Goal: Task Accomplishment & Management: Complete application form

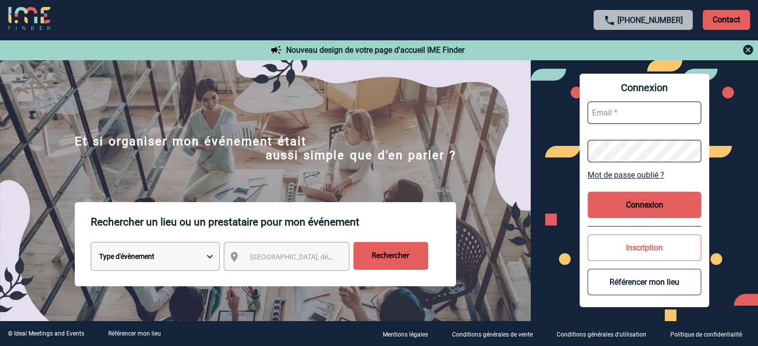
click at [620, 115] on input "text" at bounding box center [644, 113] width 114 height 22
type input "patricia.fontaine@capgemini.com"
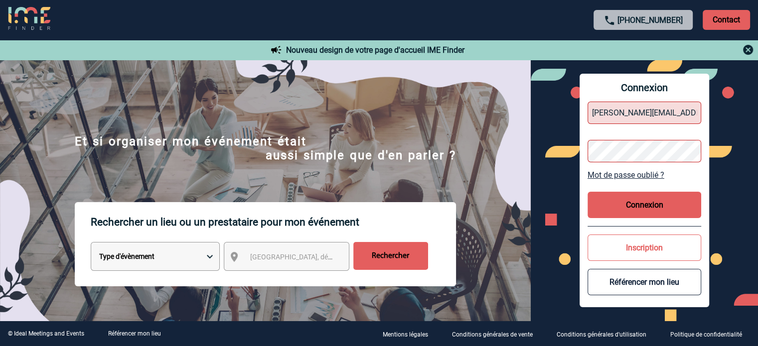
click at [556, 163] on div "Connexion patricia.fontaine@capgemini.com Mot de passe oublié ? Connexion Inscr…" at bounding box center [644, 191] width 227 height 262
click at [625, 203] on button "Connexion" at bounding box center [644, 205] width 114 height 26
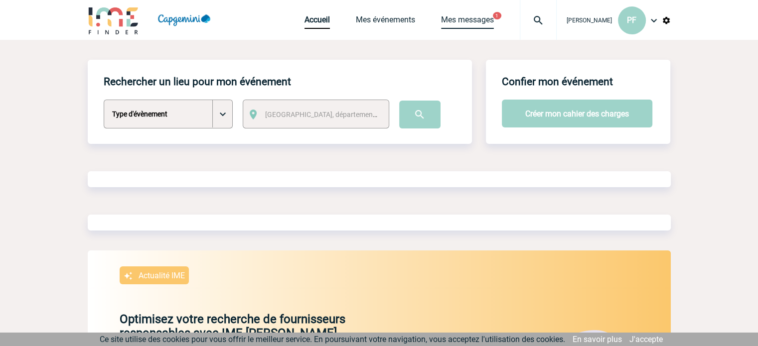
click at [472, 17] on link "Mes messages" at bounding box center [467, 22] width 53 height 14
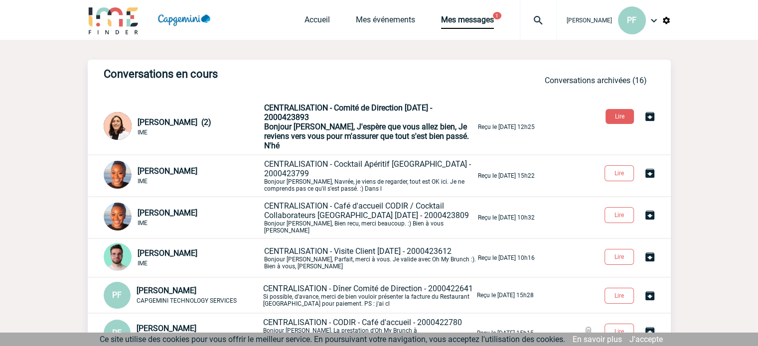
click at [310, 121] on p "CENTRALISATION - Comité de Direction JUIN 2025 - 2000423893 Bonjour Patricia, J…" at bounding box center [370, 126] width 212 height 47
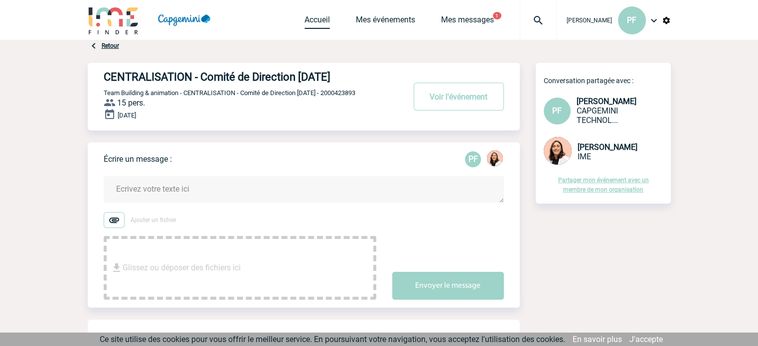
click at [311, 21] on link "Accueil" at bounding box center [316, 22] width 25 height 14
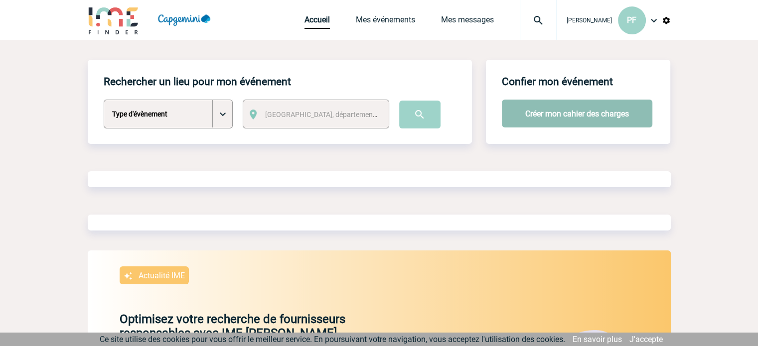
click at [552, 117] on button "Créer mon cahier des charges" at bounding box center [577, 114] width 150 height 28
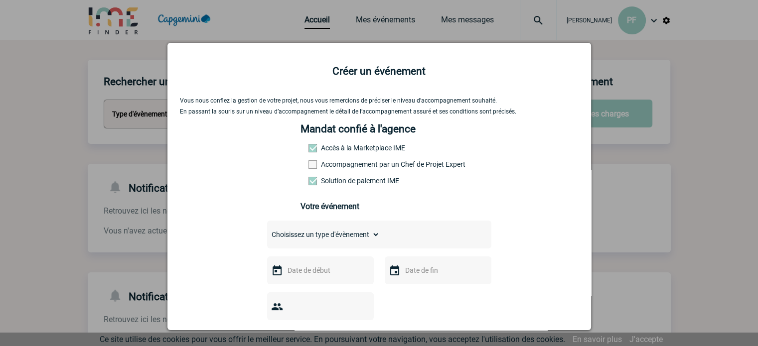
click at [363, 238] on select "Choisissez un type d'évènement Séminaire avec nuitée Séminaire sans nuitée Repa…" at bounding box center [323, 235] width 113 height 14
select select "9"
click at [267, 231] on select "Choisissez un type d'évènement Séminaire avec nuitée Séminaire sans nuitée Repa…" at bounding box center [323, 235] width 113 height 14
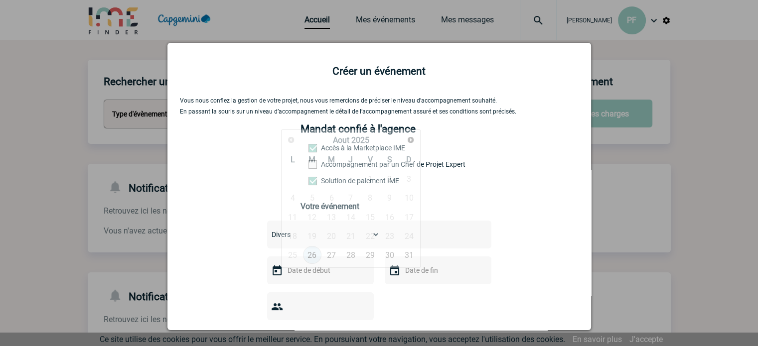
click at [329, 274] on input "text" at bounding box center [319, 270] width 69 height 13
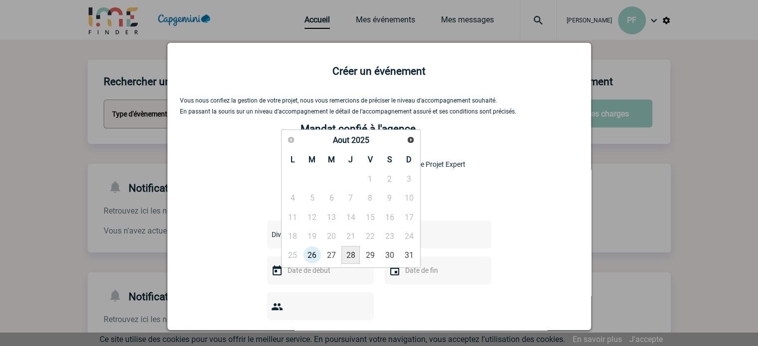
click at [350, 252] on link "28" at bounding box center [350, 255] width 18 height 18
type input "28-08-2025"
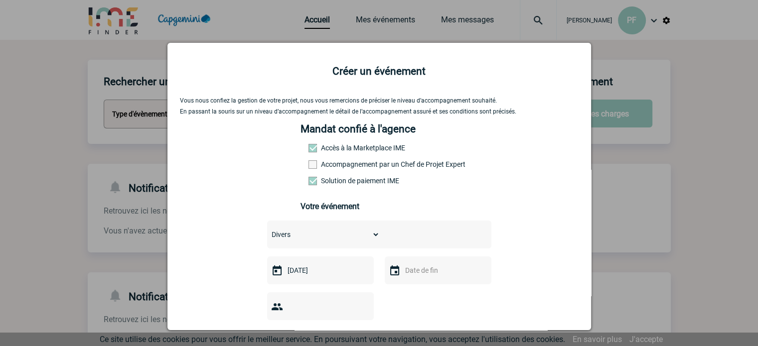
click at [416, 269] on input "text" at bounding box center [437, 270] width 69 height 13
click at [468, 256] on link "28" at bounding box center [468, 255] width 18 height 18
type input "28-08-2025"
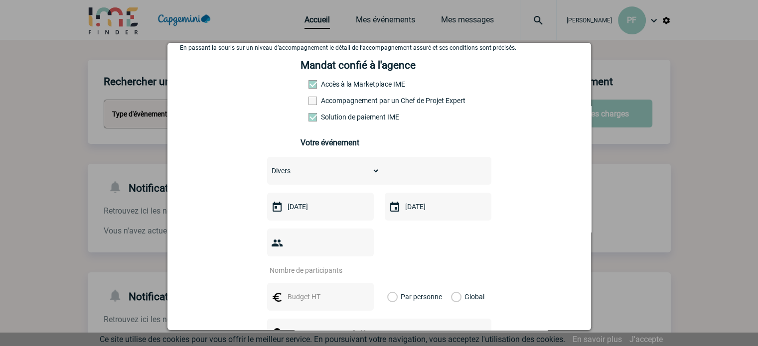
scroll to position [83, 0]
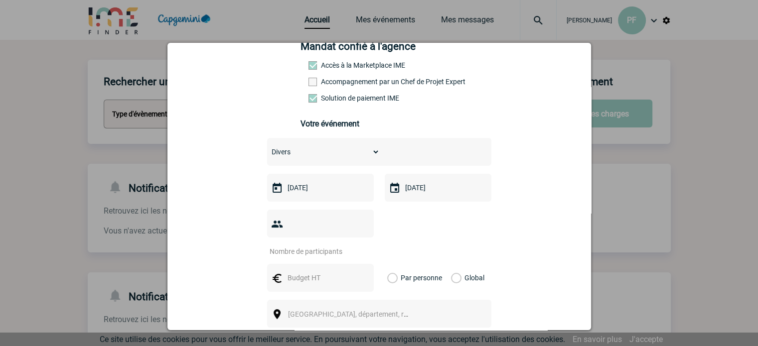
click at [323, 245] on input "number" at bounding box center [314, 251] width 94 height 13
type input "40"
click at [307, 272] on input "text" at bounding box center [319, 278] width 69 height 13
type input "1000"
click at [452, 264] on label "Global" at bounding box center [454, 278] width 6 height 28
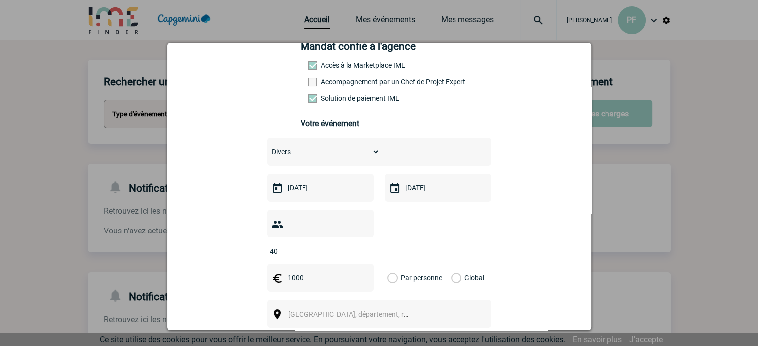
click at [0, 0] on input "Global" at bounding box center [0, 0] width 0 height 0
click at [408, 307] on span "Ville, département, région..." at bounding box center [352, 314] width 137 height 14
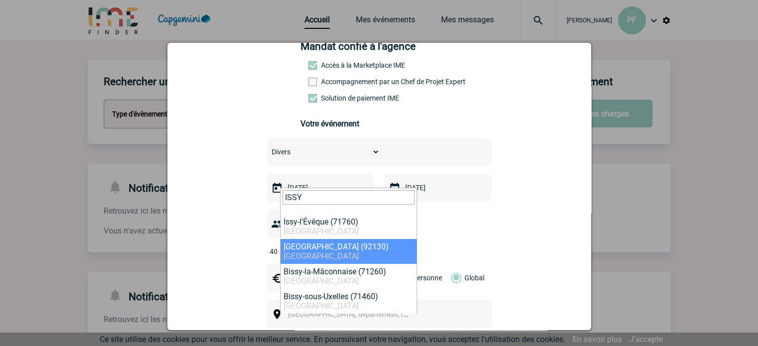
type input "ISSY"
select select "43"
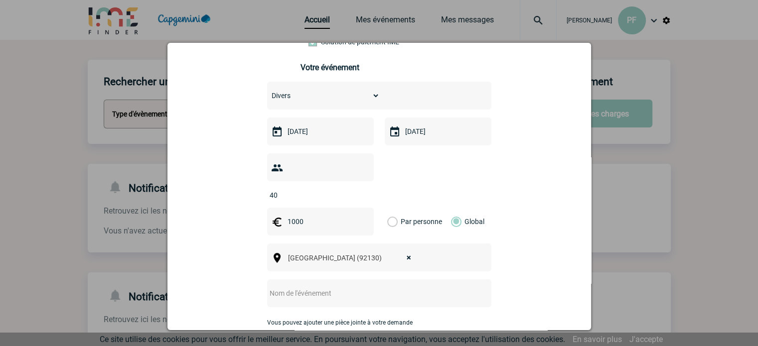
scroll to position [221, 0]
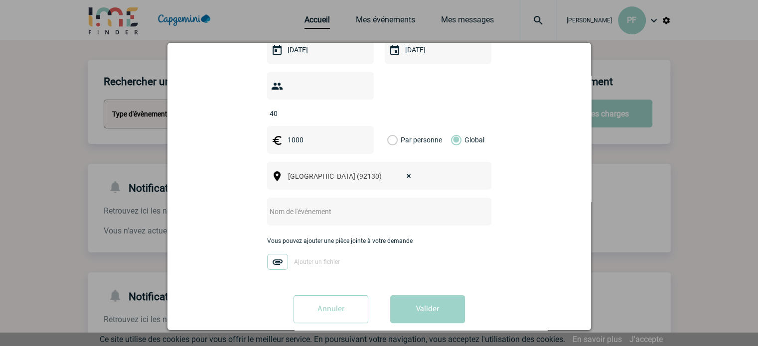
click at [343, 205] on input "text" at bounding box center [366, 211] width 198 height 13
type input "p"
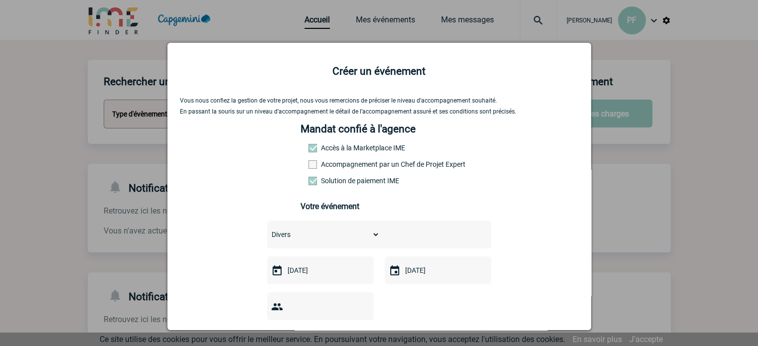
type input "Prestation Pot de départ"
click at [359, 237] on select "Choisissez un type d'évènement Séminaire avec nuitée Séminaire sans nuitée Repa…" at bounding box center [323, 235] width 113 height 14
click at [524, 250] on div "Vous nous confiez la gestion de votre projet, nous vous remercions de préciser …" at bounding box center [379, 324] width 399 height 454
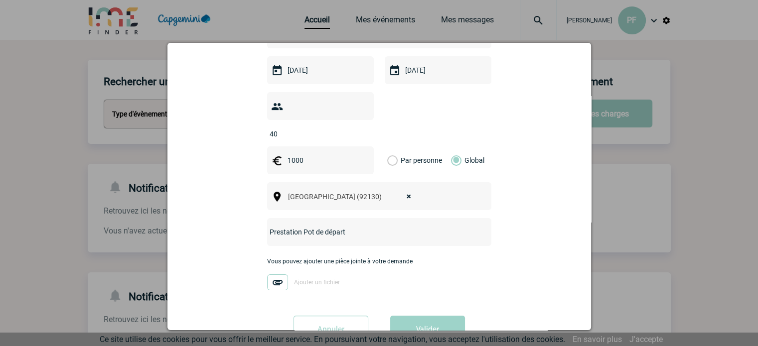
scroll to position [221, 0]
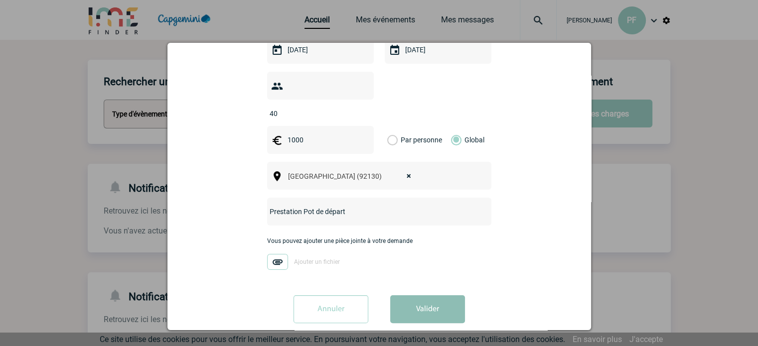
click at [424, 295] on button "Valider" at bounding box center [427, 309] width 75 height 28
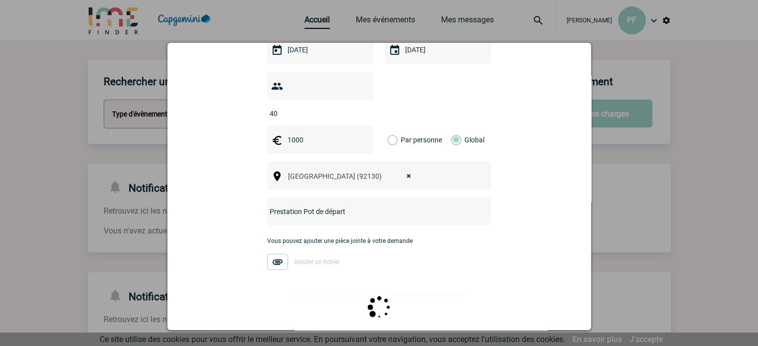
scroll to position [0, 0]
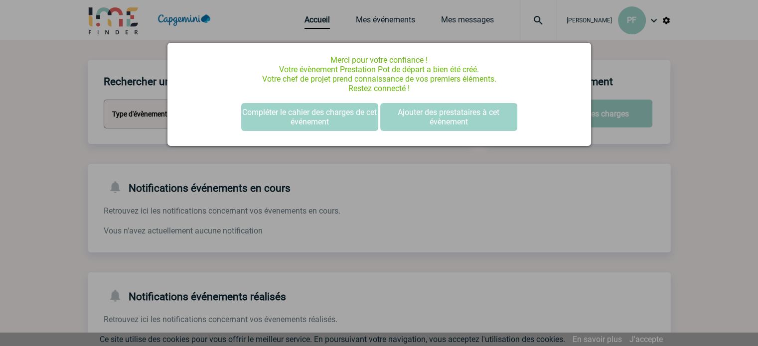
click at [463, 17] on div at bounding box center [379, 173] width 758 height 346
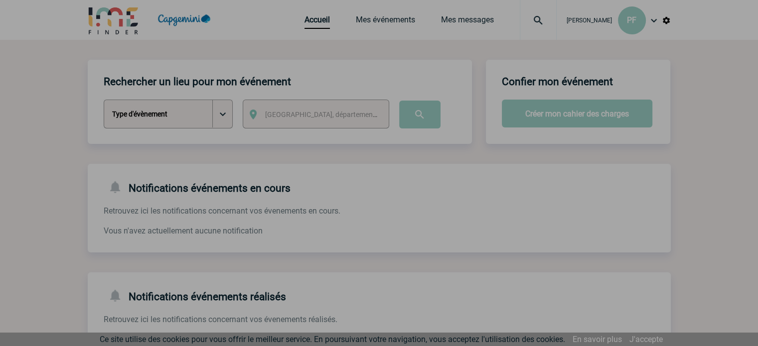
click at [391, 17] on div at bounding box center [379, 173] width 758 height 346
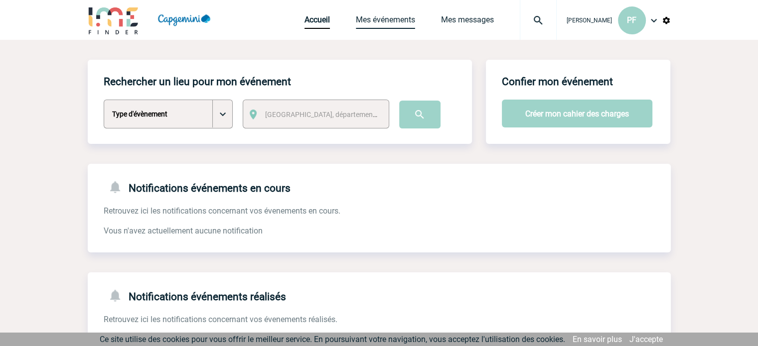
click at [391, 18] on link "Mes événements" at bounding box center [385, 22] width 59 height 14
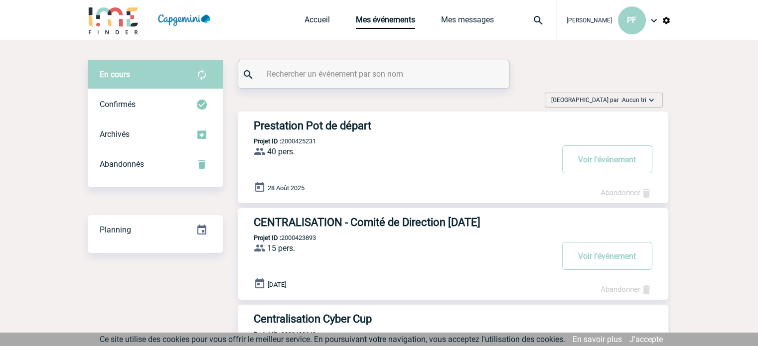
click at [331, 126] on h3 "Prestation Pot de départ" at bounding box center [403, 126] width 299 height 12
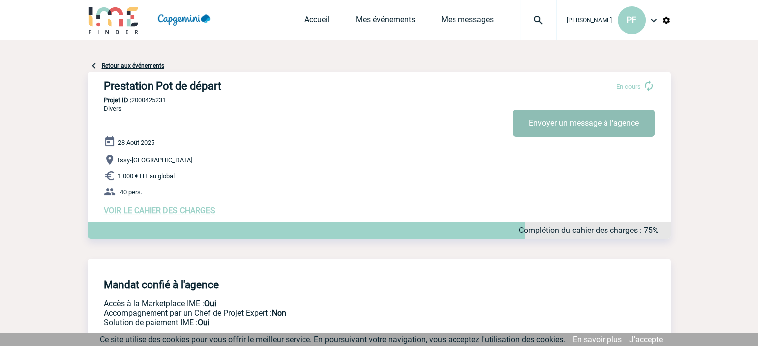
click at [576, 127] on button "Envoyer un message à l'agence" at bounding box center [584, 123] width 142 height 27
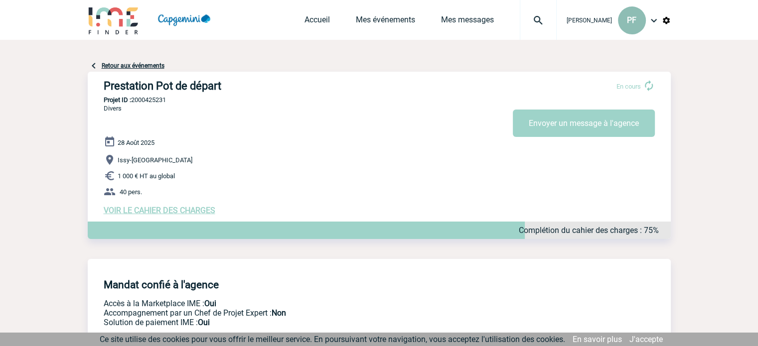
click at [634, 25] on span "PF" at bounding box center [631, 19] width 9 height 9
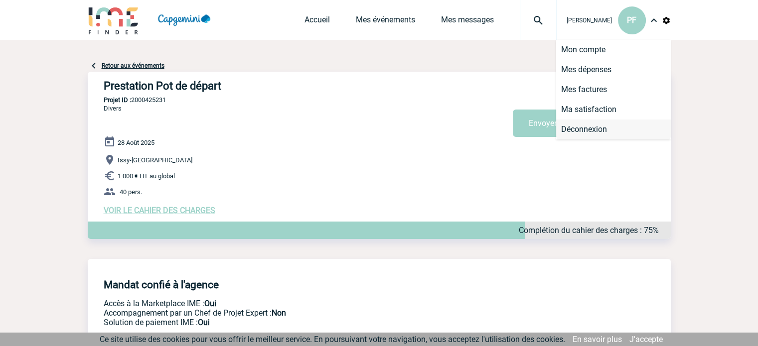
click at [612, 129] on li "Déconnexion" at bounding box center [613, 130] width 115 height 20
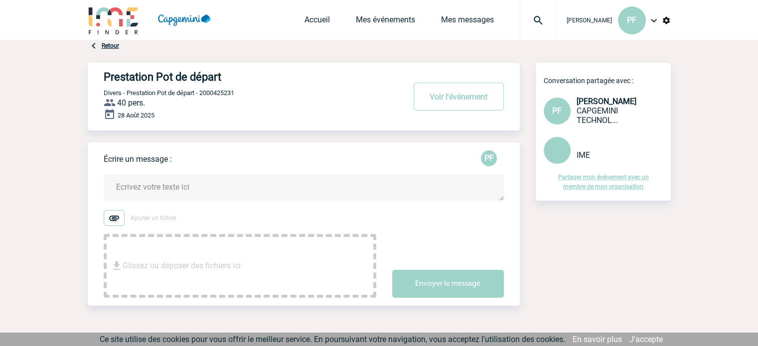
click at [283, 186] on textarea at bounding box center [304, 187] width 400 height 26
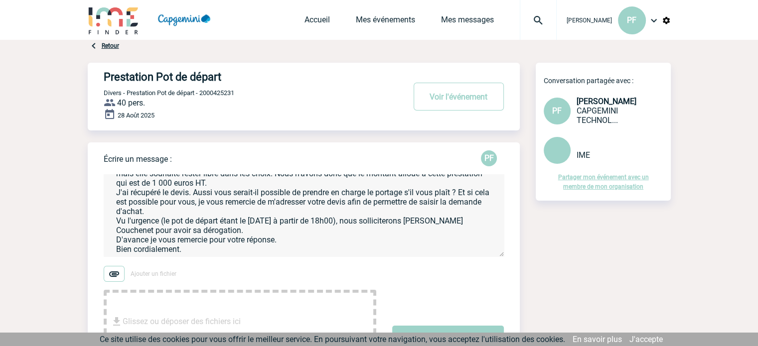
scroll to position [69, 0]
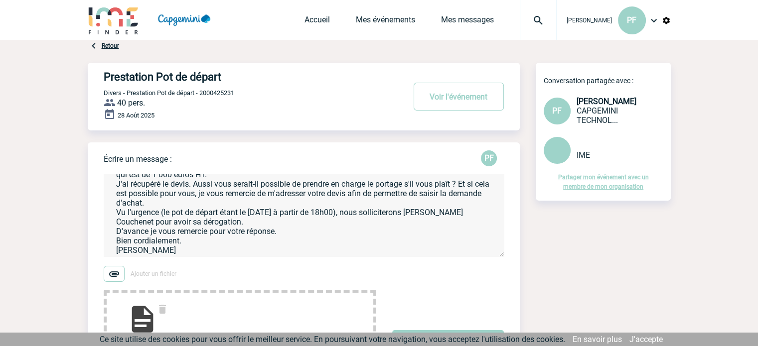
click at [296, 232] on textarea "Bonjour, Je me permets de vous solliciter étant sur l'organisation d'un pot de …" at bounding box center [304, 215] width 400 height 82
click at [353, 254] on textarea "Bonjour, Je me permets de vous solliciter étant sur l'organisation d'un pot de …" at bounding box center [304, 215] width 400 height 82
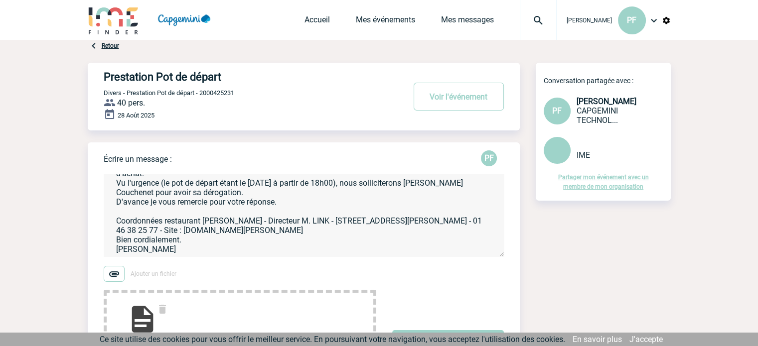
scroll to position [100, 0]
click at [114, 244] on textarea "Bonjour, Je me permets de vous solliciter étant sur l'organisation d'un pot de …" at bounding box center [304, 215] width 400 height 82
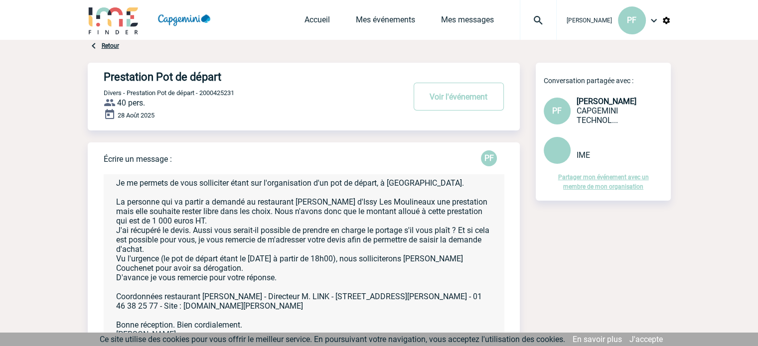
scroll to position [24, 0]
drag, startPoint x: 502, startPoint y: 255, endPoint x: 526, endPoint y: 340, distance: 88.3
click at [526, 340] on body "[PERSON_NAME] PF Accueil Mes événements 0" at bounding box center [379, 257] width 758 height 515
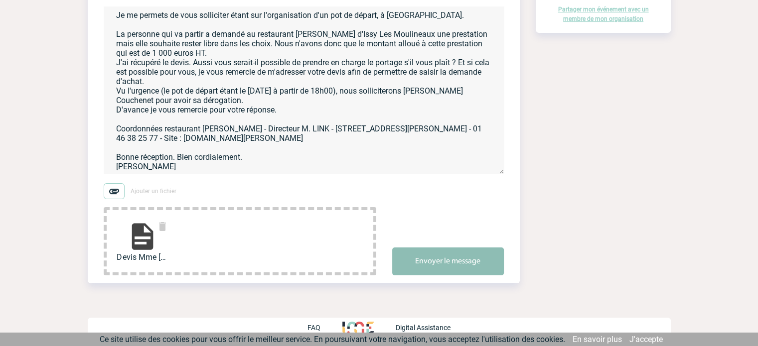
scroll to position [169, 0]
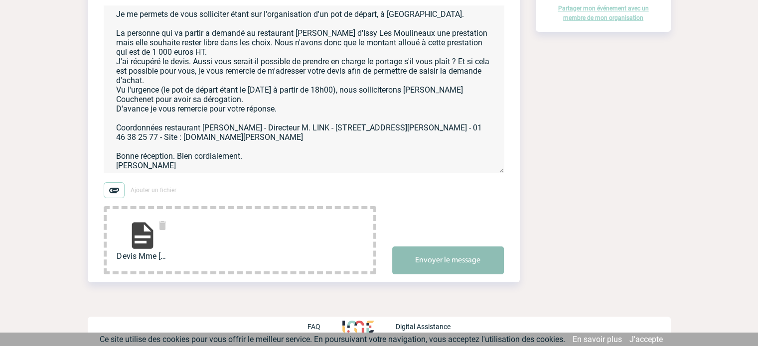
type textarea "Bonjour, Je me permets de vous solliciter étant sur l'organisation d'un pot de …"
click at [460, 264] on button "Envoyer le message" at bounding box center [448, 261] width 112 height 28
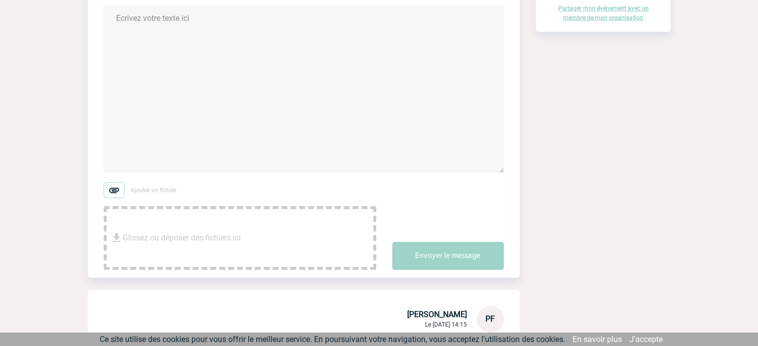
scroll to position [0, 0]
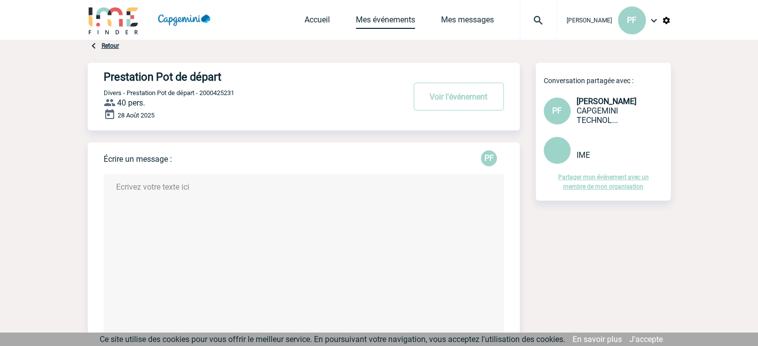
click at [383, 17] on link "Mes événements" at bounding box center [385, 22] width 59 height 14
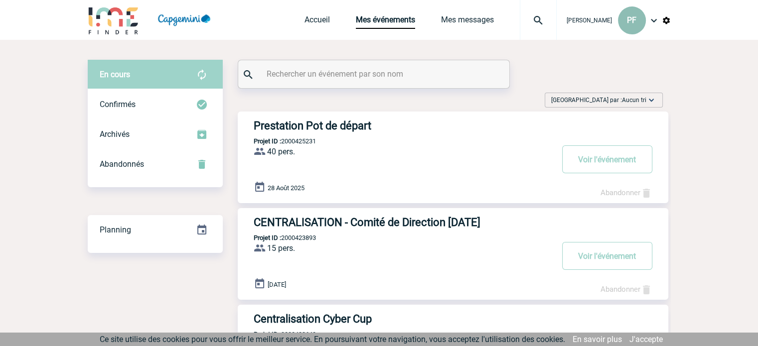
click at [636, 28] on div "PF" at bounding box center [632, 20] width 28 height 28
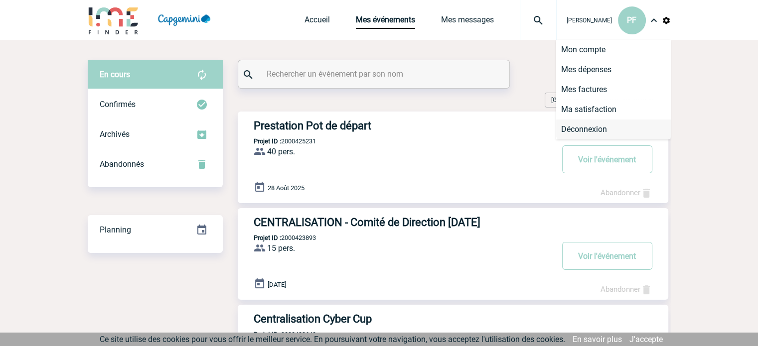
click at [607, 128] on li "Déconnexion" at bounding box center [613, 130] width 115 height 20
